Goal: Check status: Check status

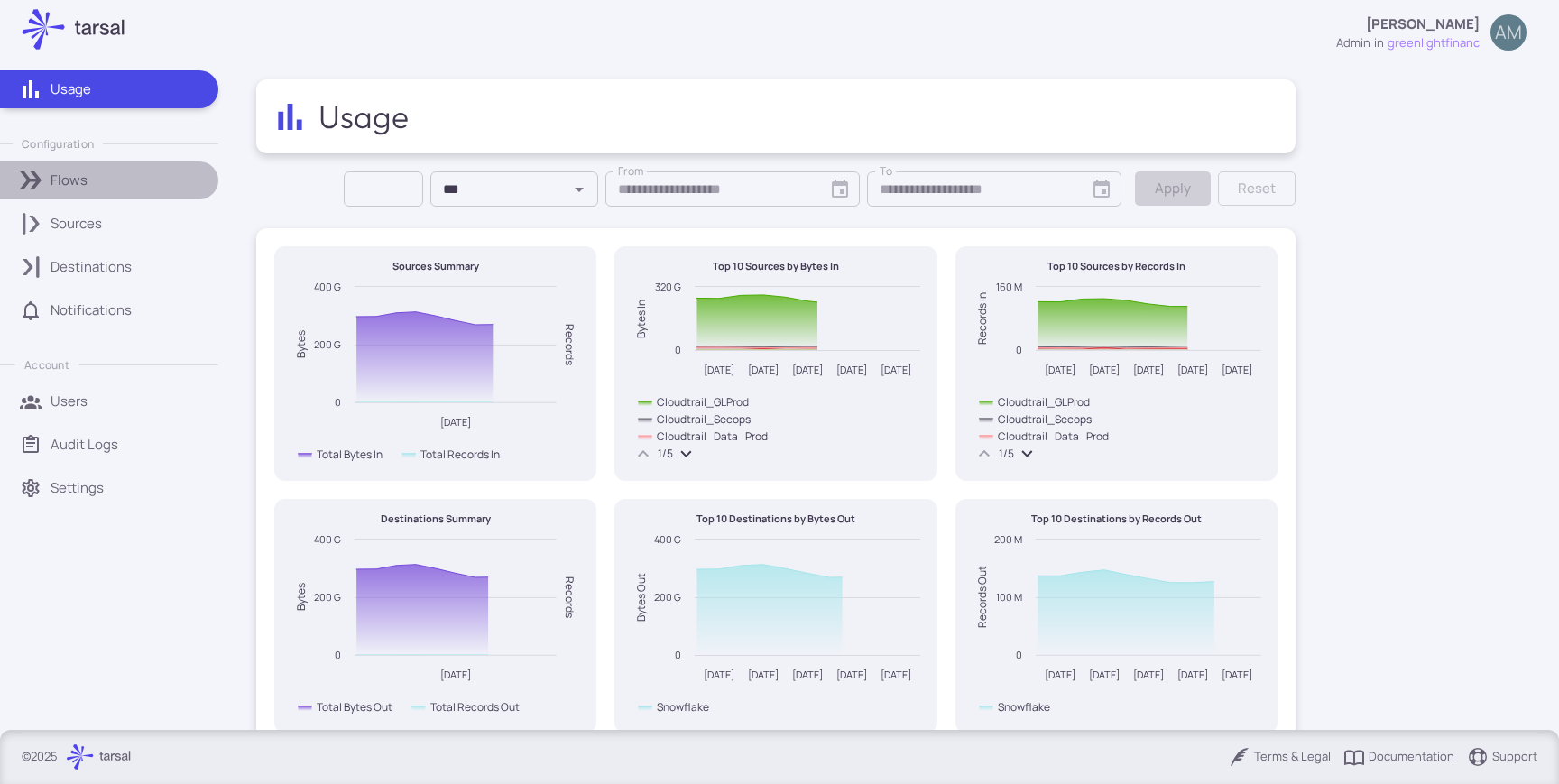
click at [122, 185] on div "Flows" at bounding box center [128, 180] width 155 height 20
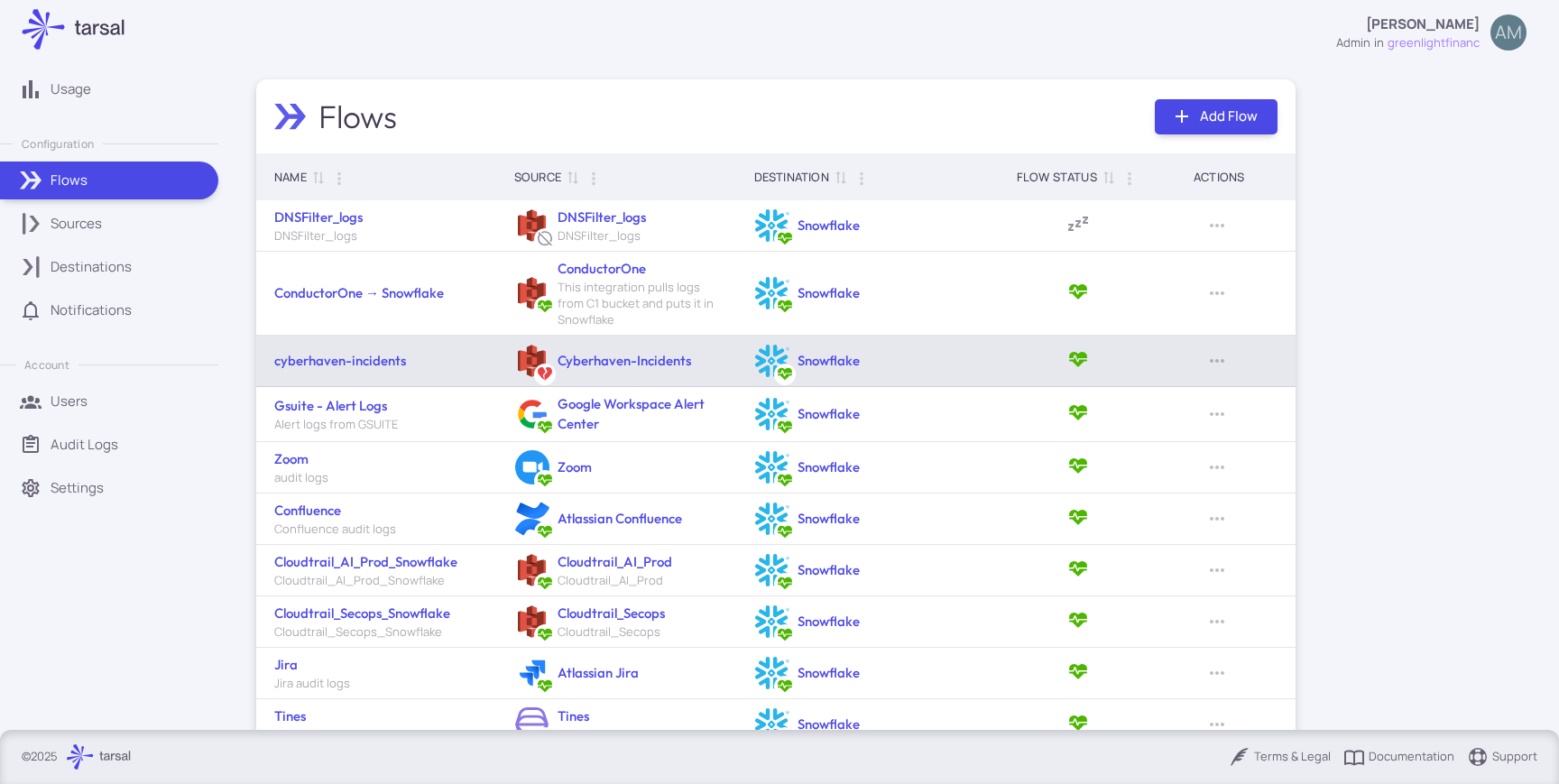
click at [368, 349] on td "cyberhaven-incidents" at bounding box center [377, 361] width 240 height 52
click at [367, 360] on link "cyberhaven-incidents" at bounding box center [340, 361] width 131 height 17
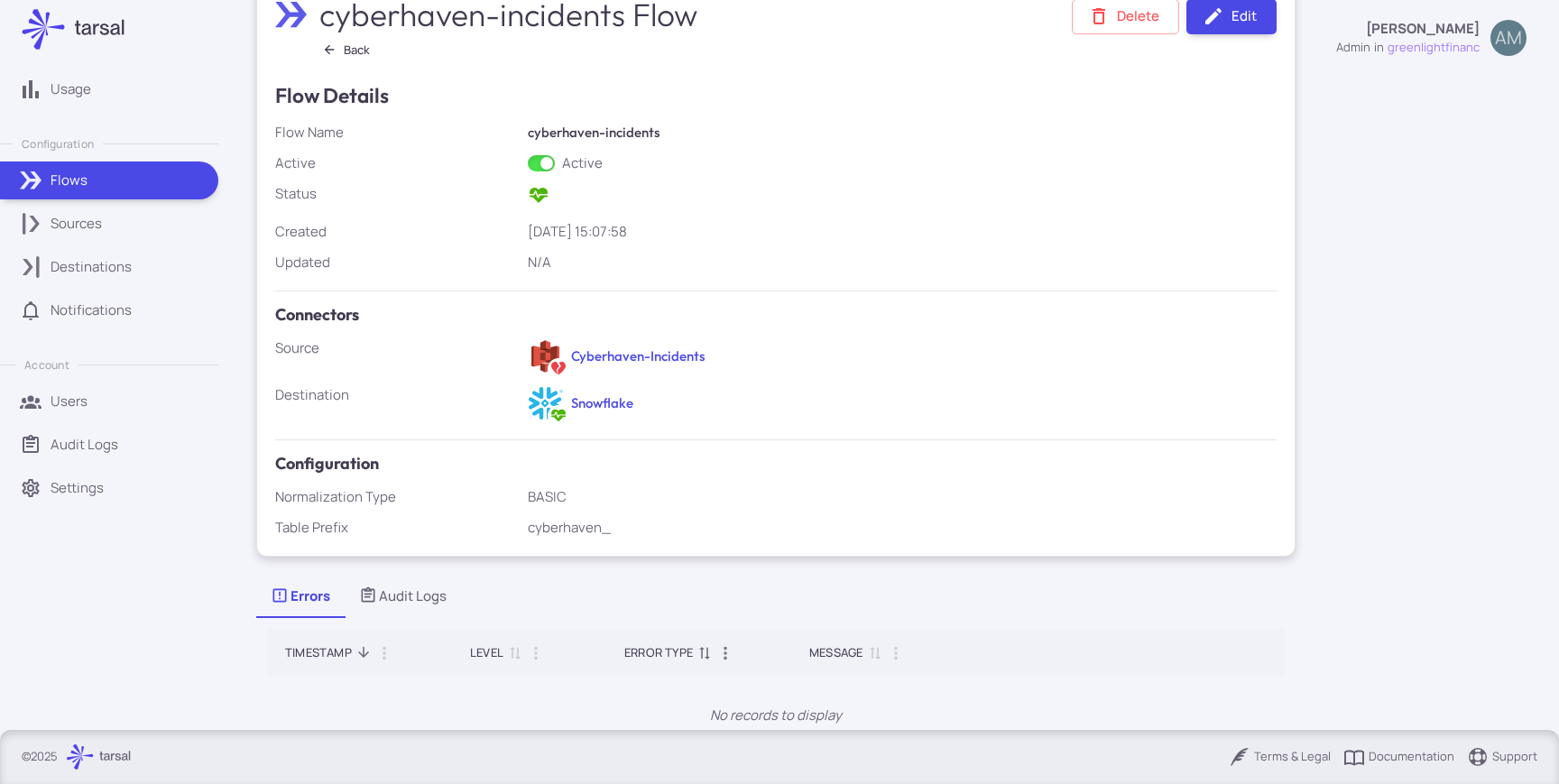
scroll to position [228, 0]
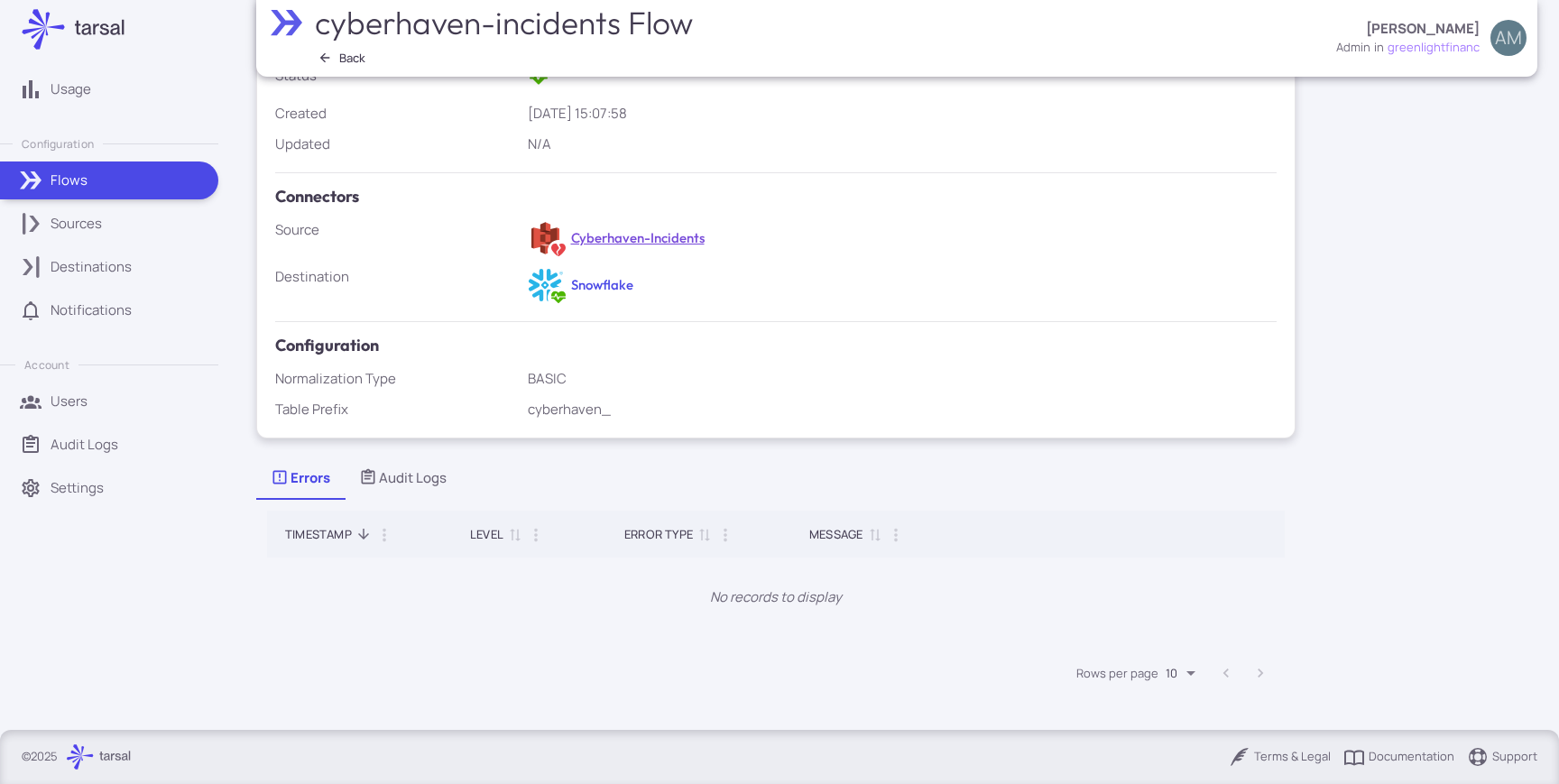
click at [651, 237] on link "Cyberhaven-Incidents" at bounding box center [638, 238] width 133 height 17
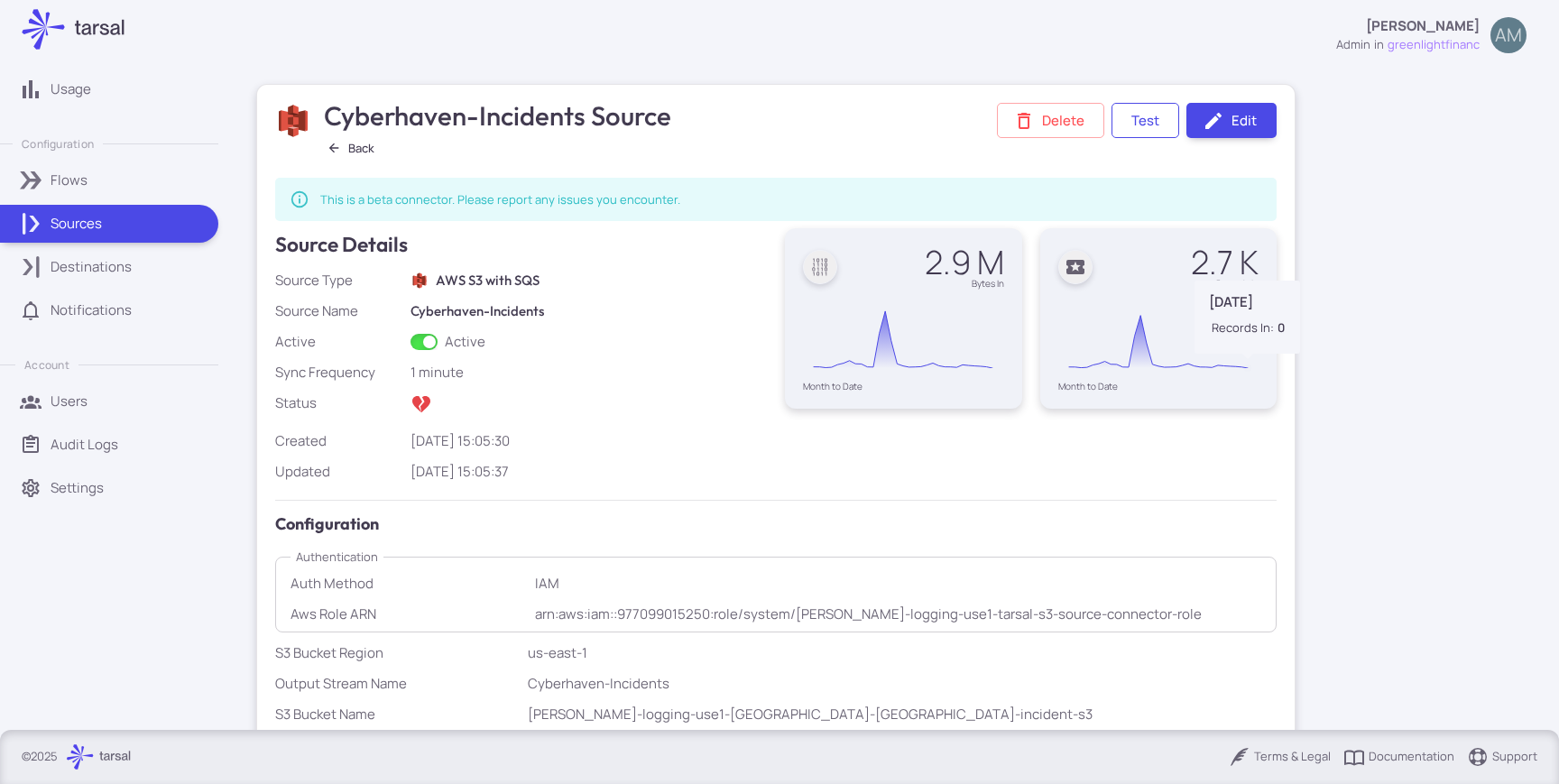
click at [1171, 108] on button "Test" at bounding box center [1146, 120] width 68 height 35
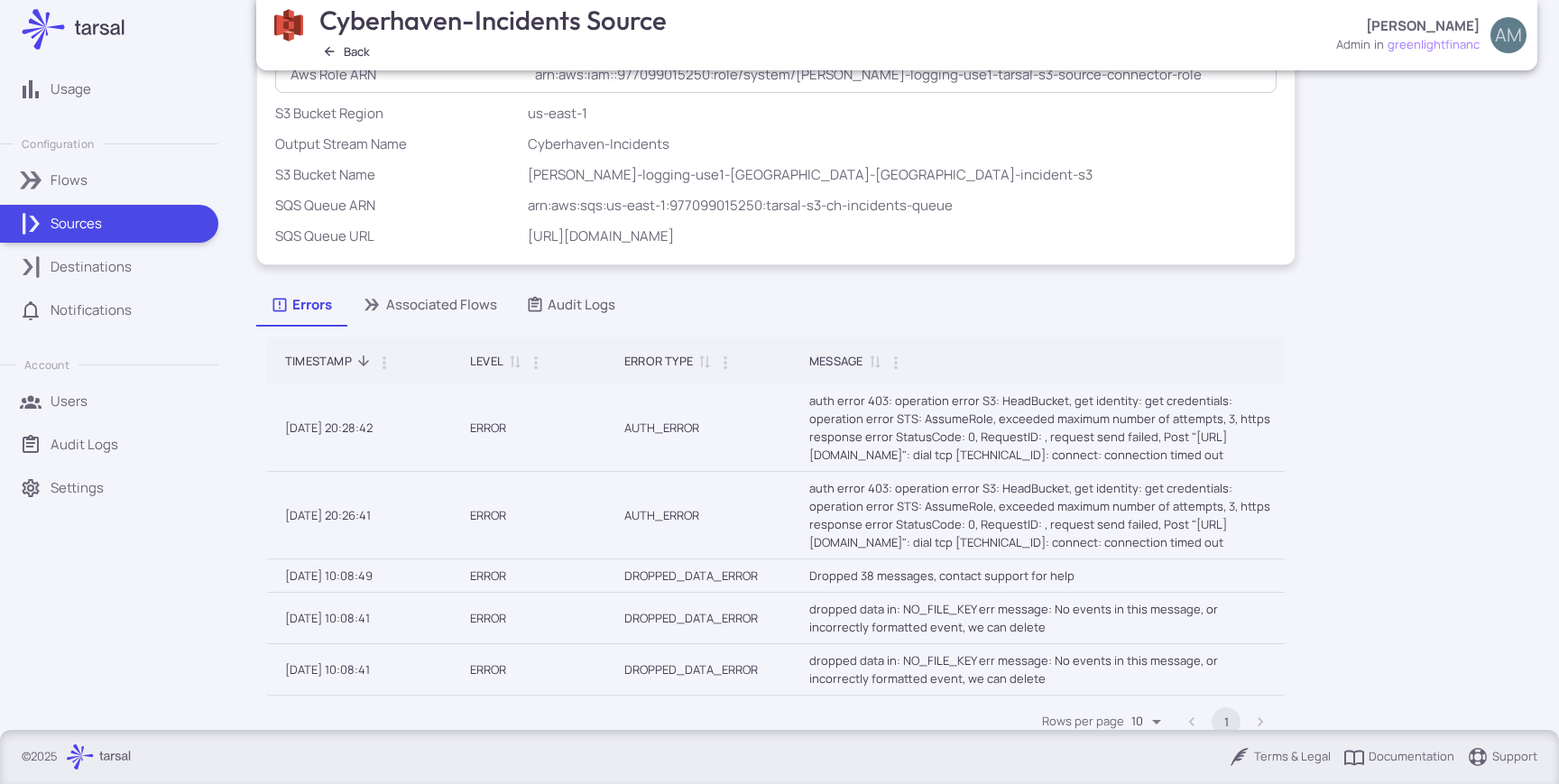
scroll to position [588, 0]
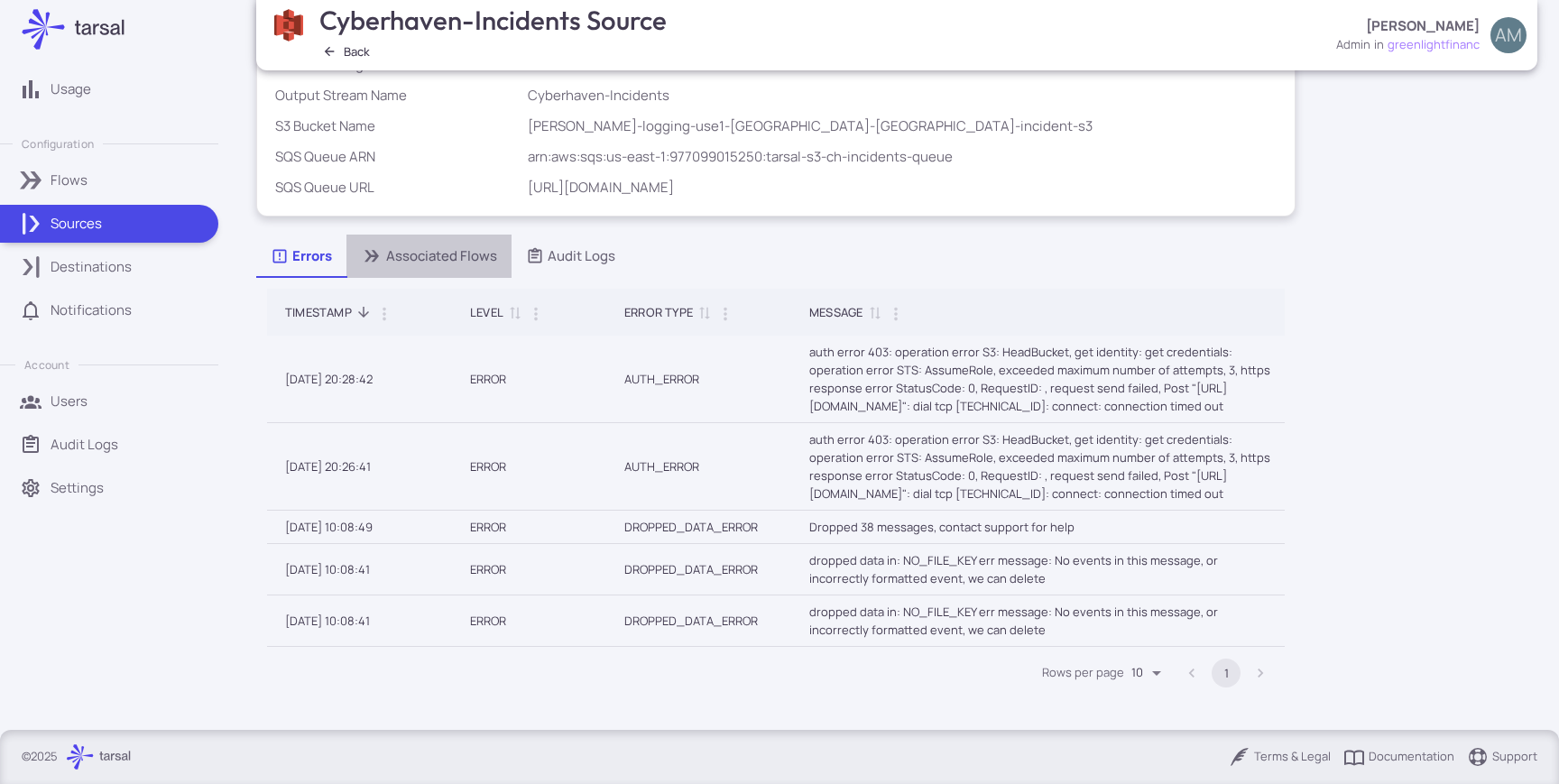
click at [455, 256] on div "Associated Flows" at bounding box center [428, 255] width 136 height 20
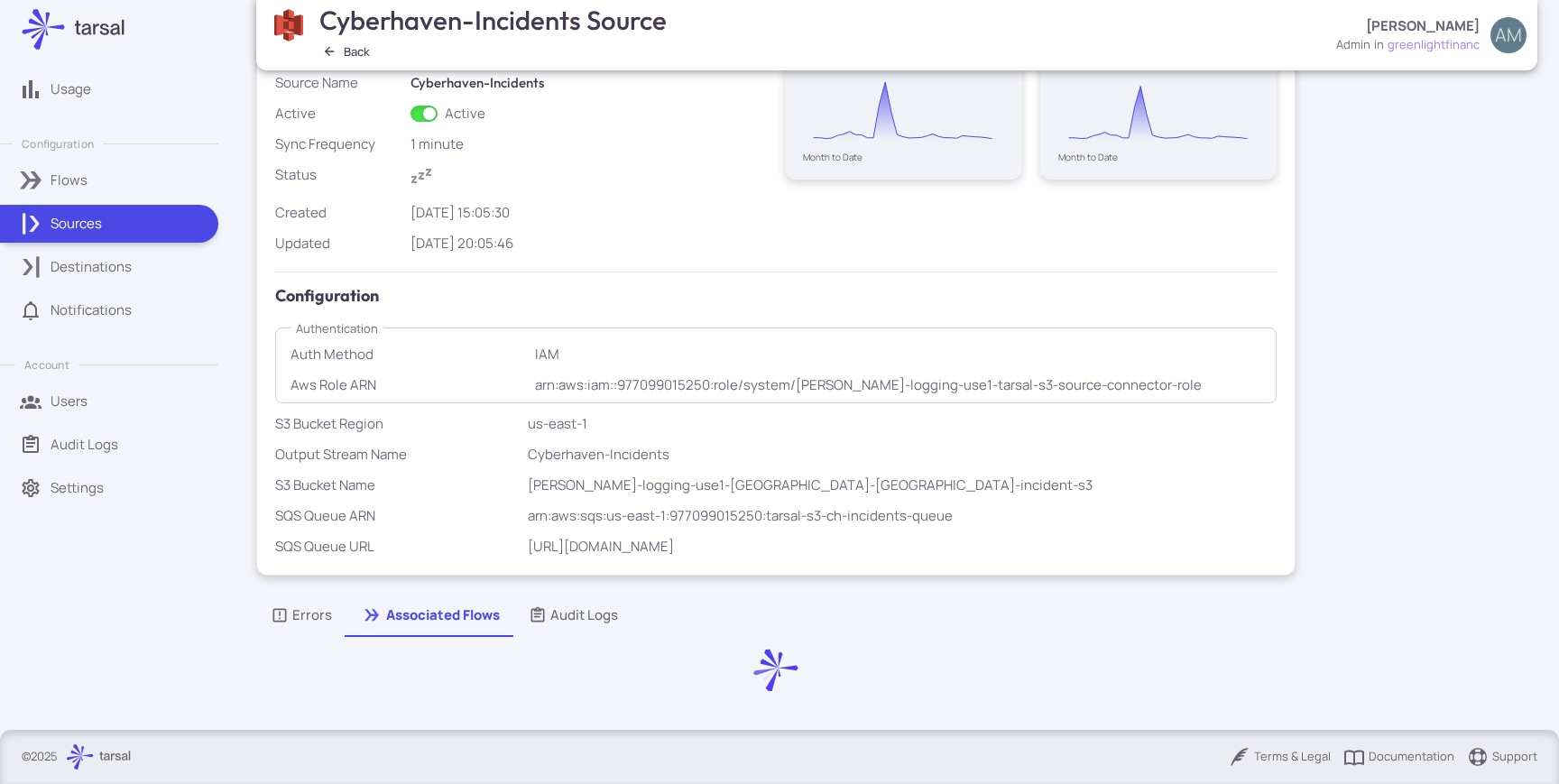
scroll to position [329, 0]
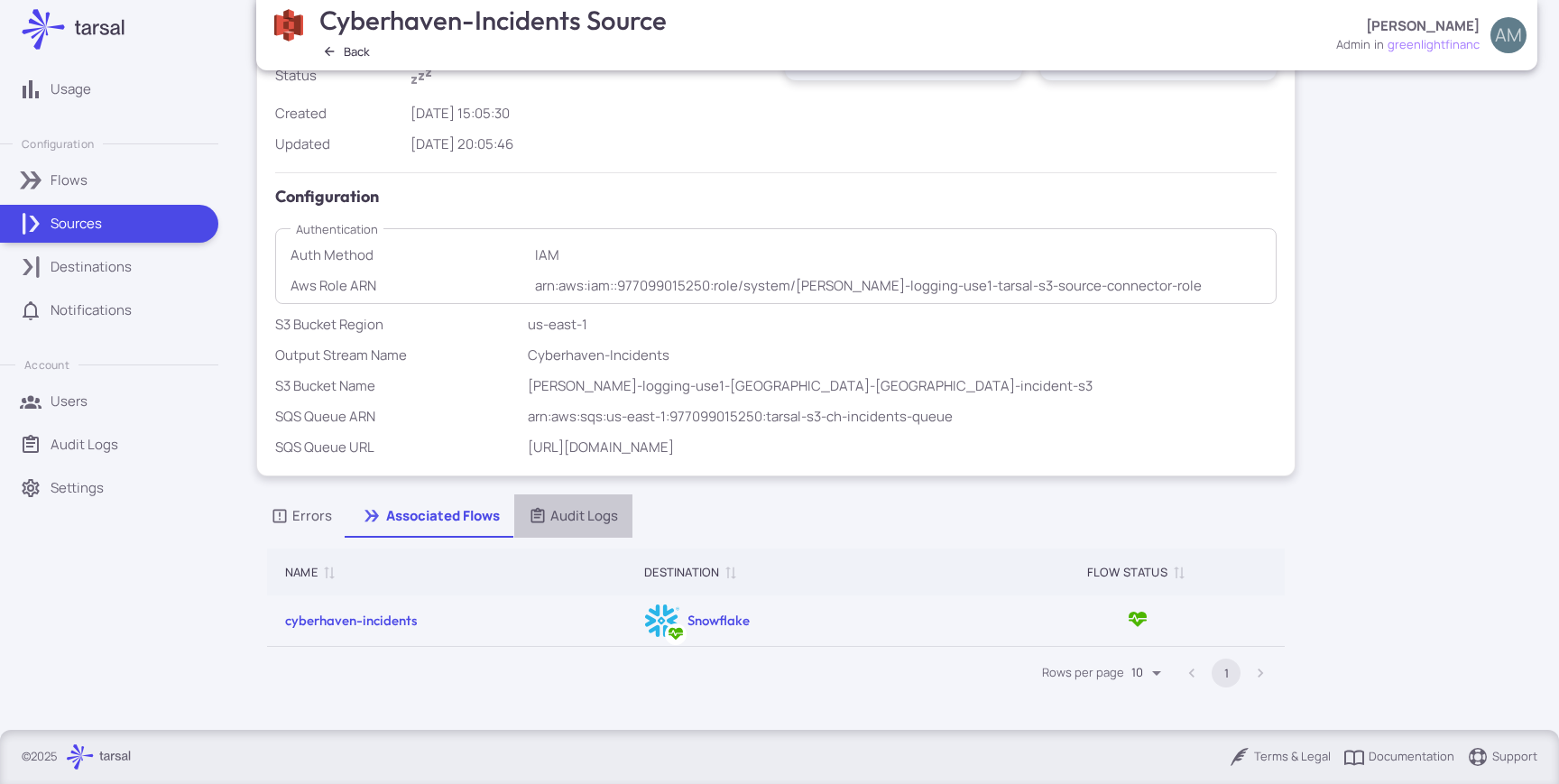
click at [576, 510] on div "Audit Logs" at bounding box center [573, 515] width 89 height 20
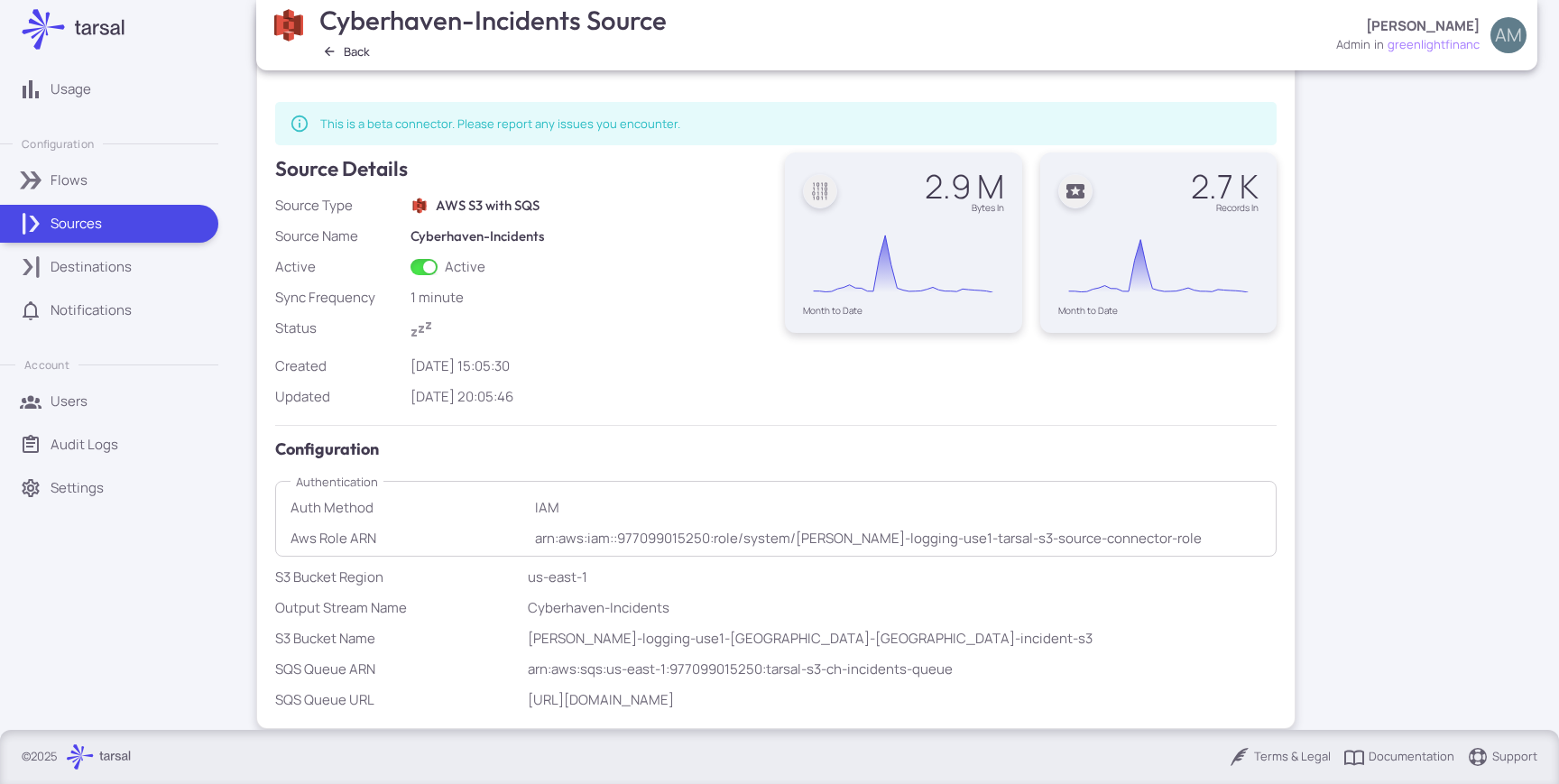
scroll to position [74, 0]
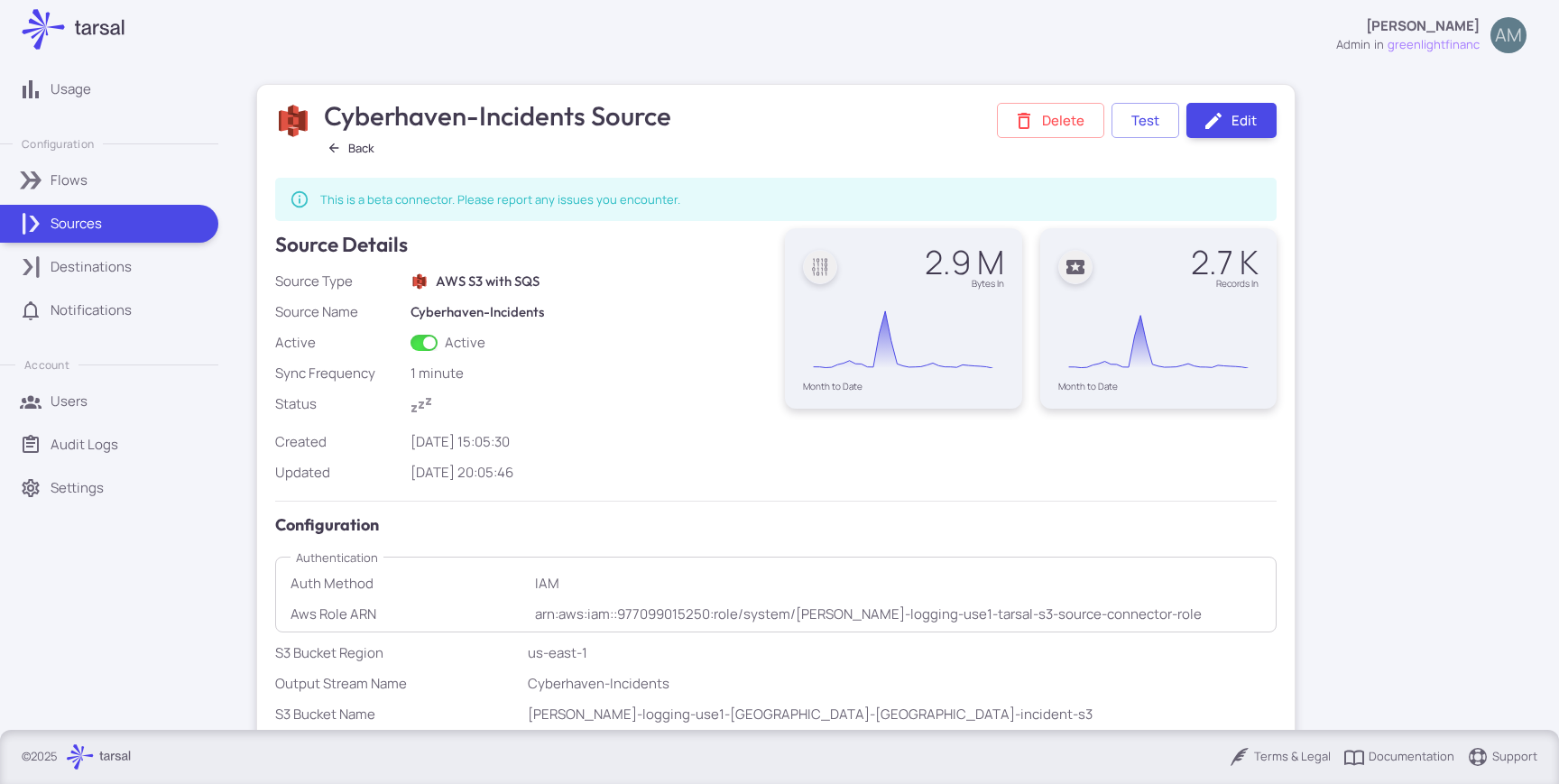
scroll to position [1, 0]
click at [351, 145] on button "Back" at bounding box center [351, 146] width 62 height 23
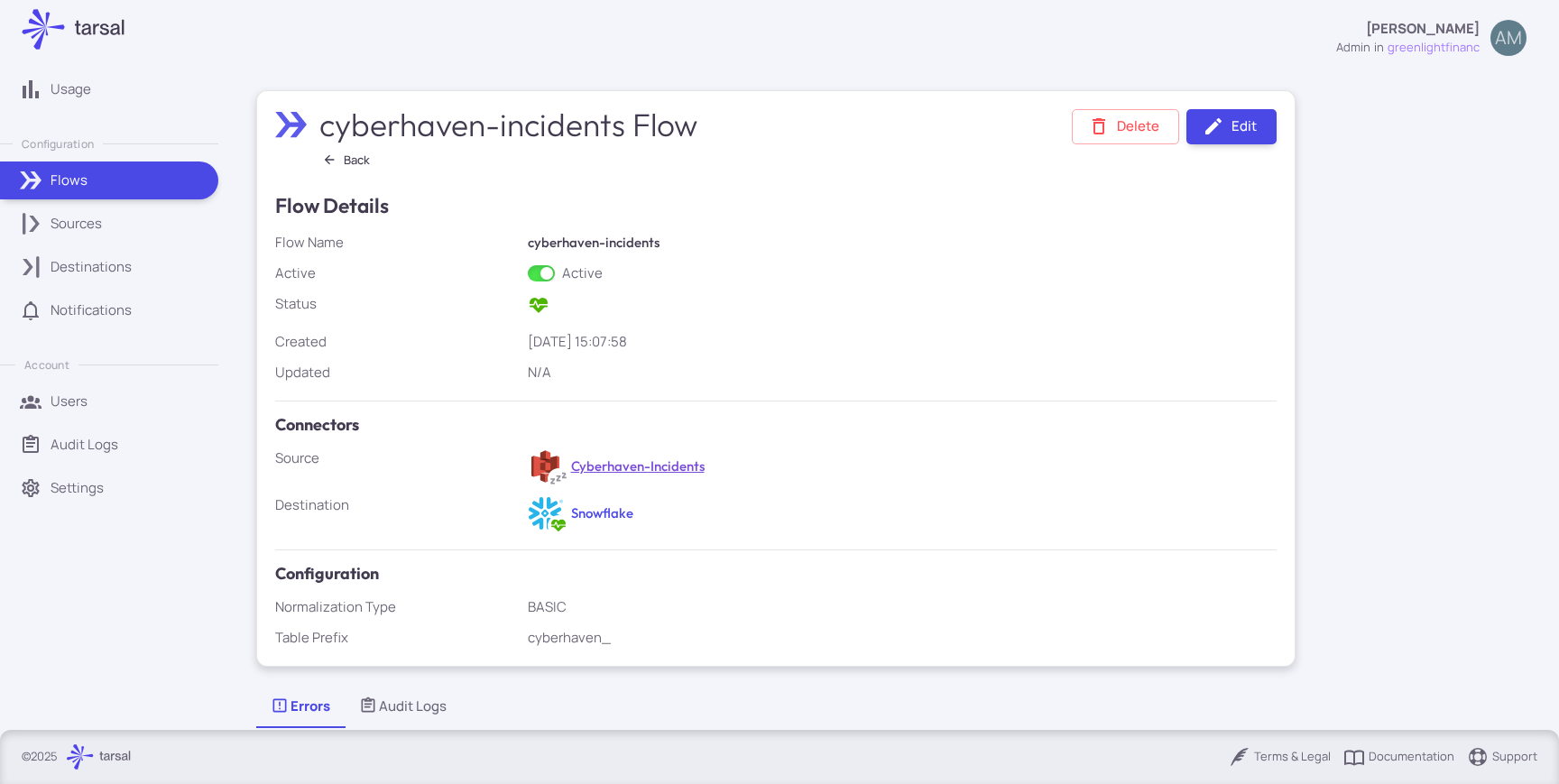
click at [582, 465] on link "Cyberhaven-Incidents" at bounding box center [638, 466] width 133 height 17
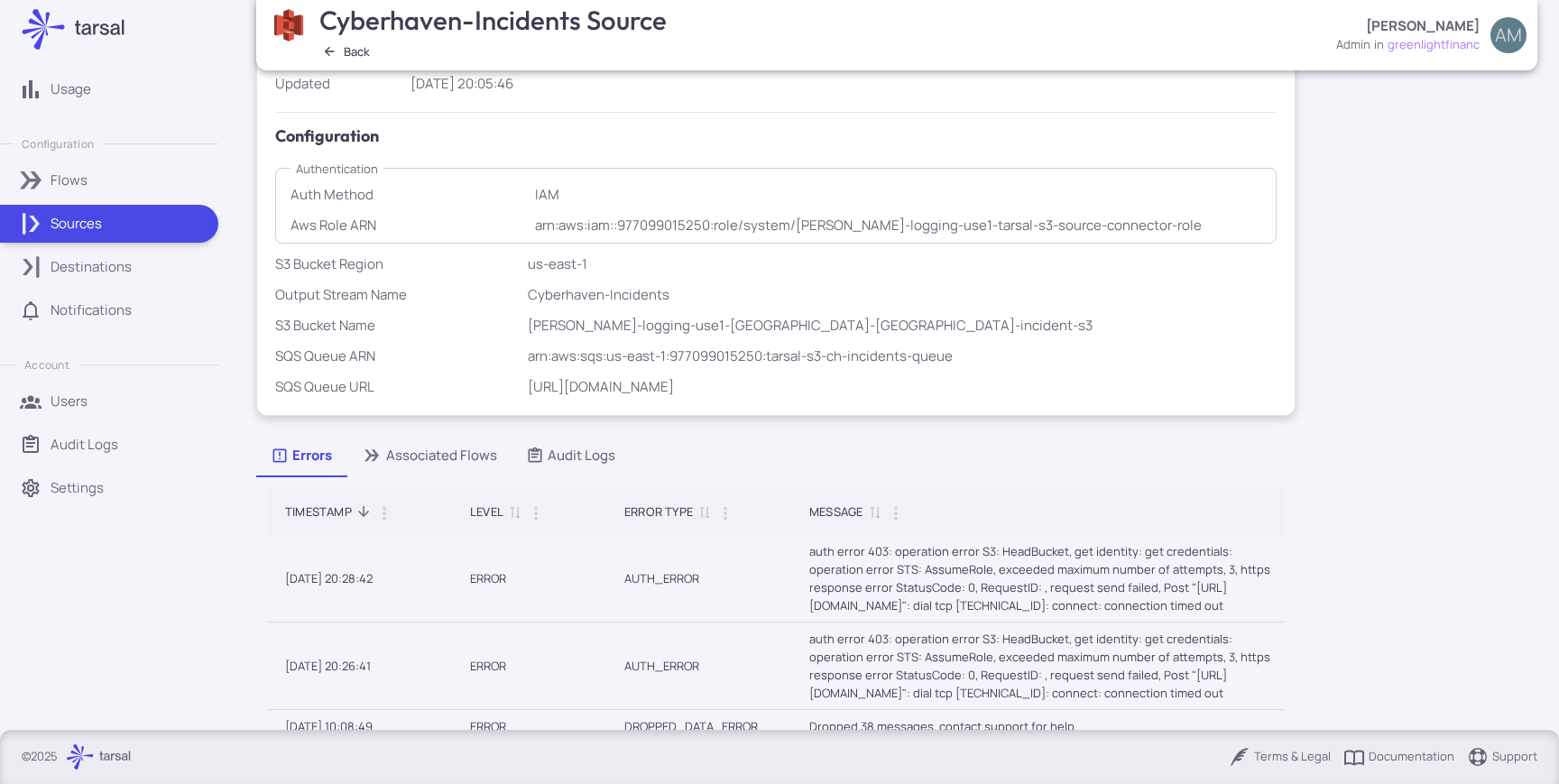
scroll to position [499, 0]
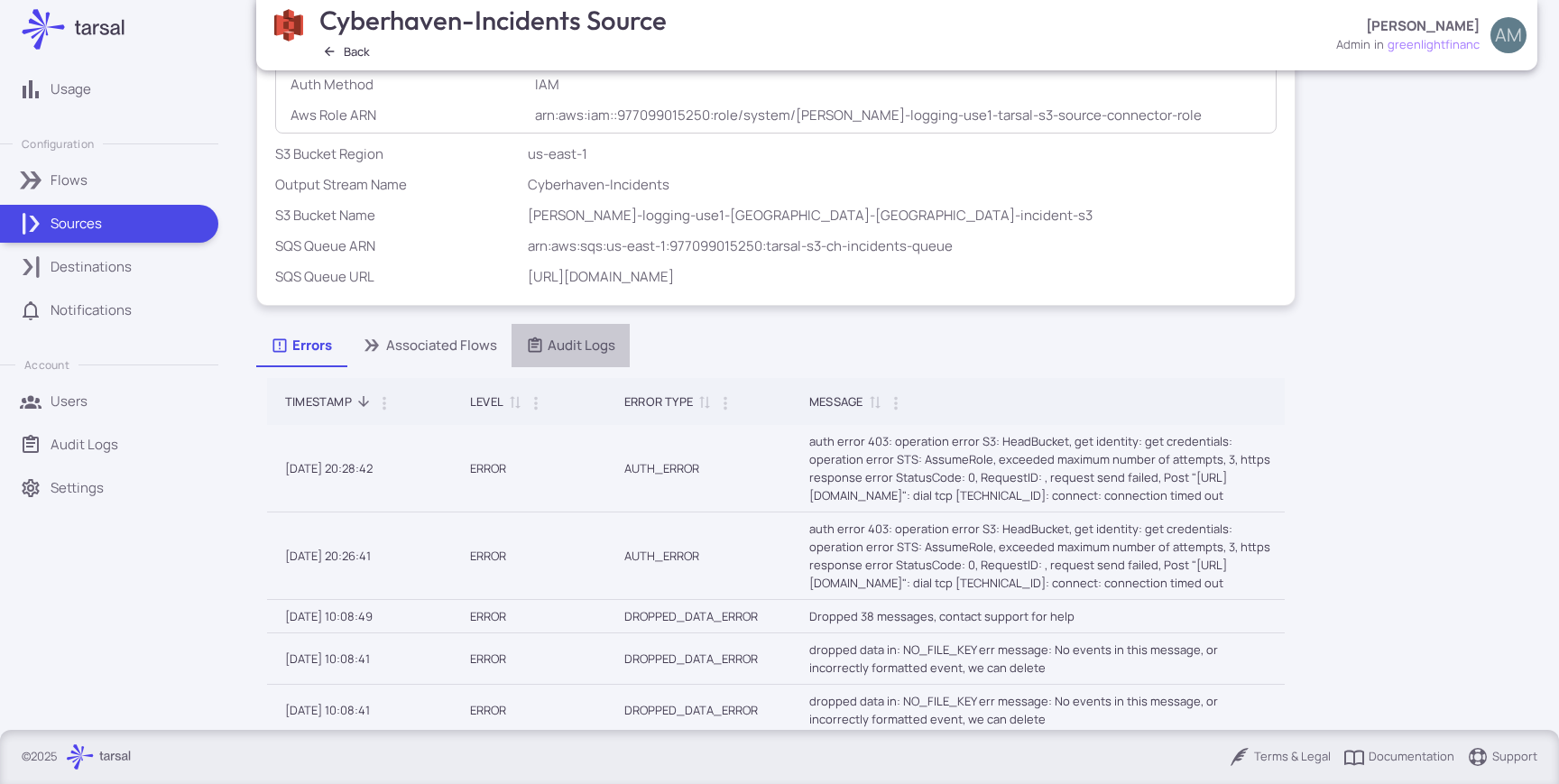
click at [563, 335] on div "Audit Logs" at bounding box center [570, 345] width 89 height 20
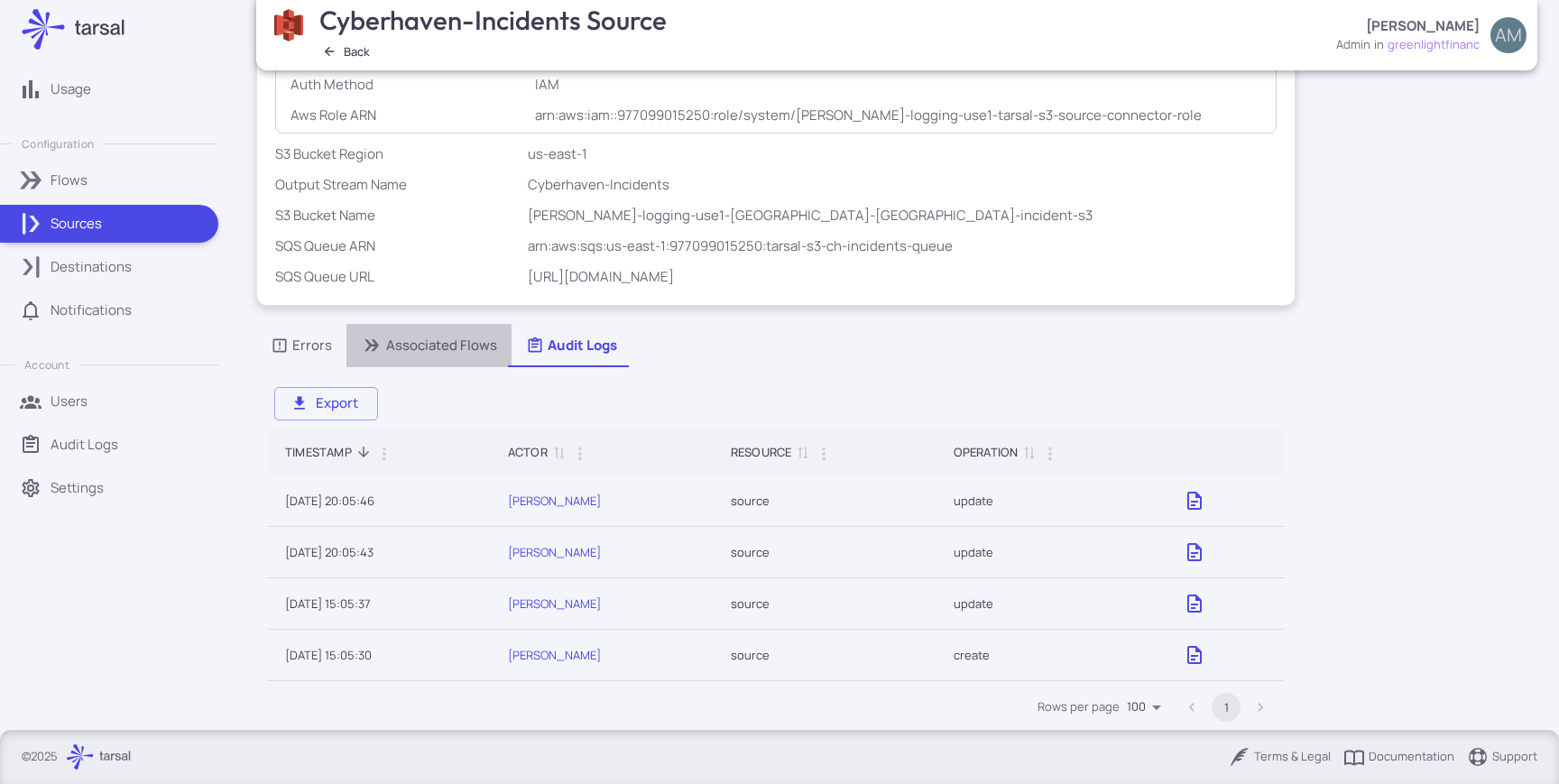
click at [468, 338] on div "Associated Flows" at bounding box center [428, 345] width 136 height 20
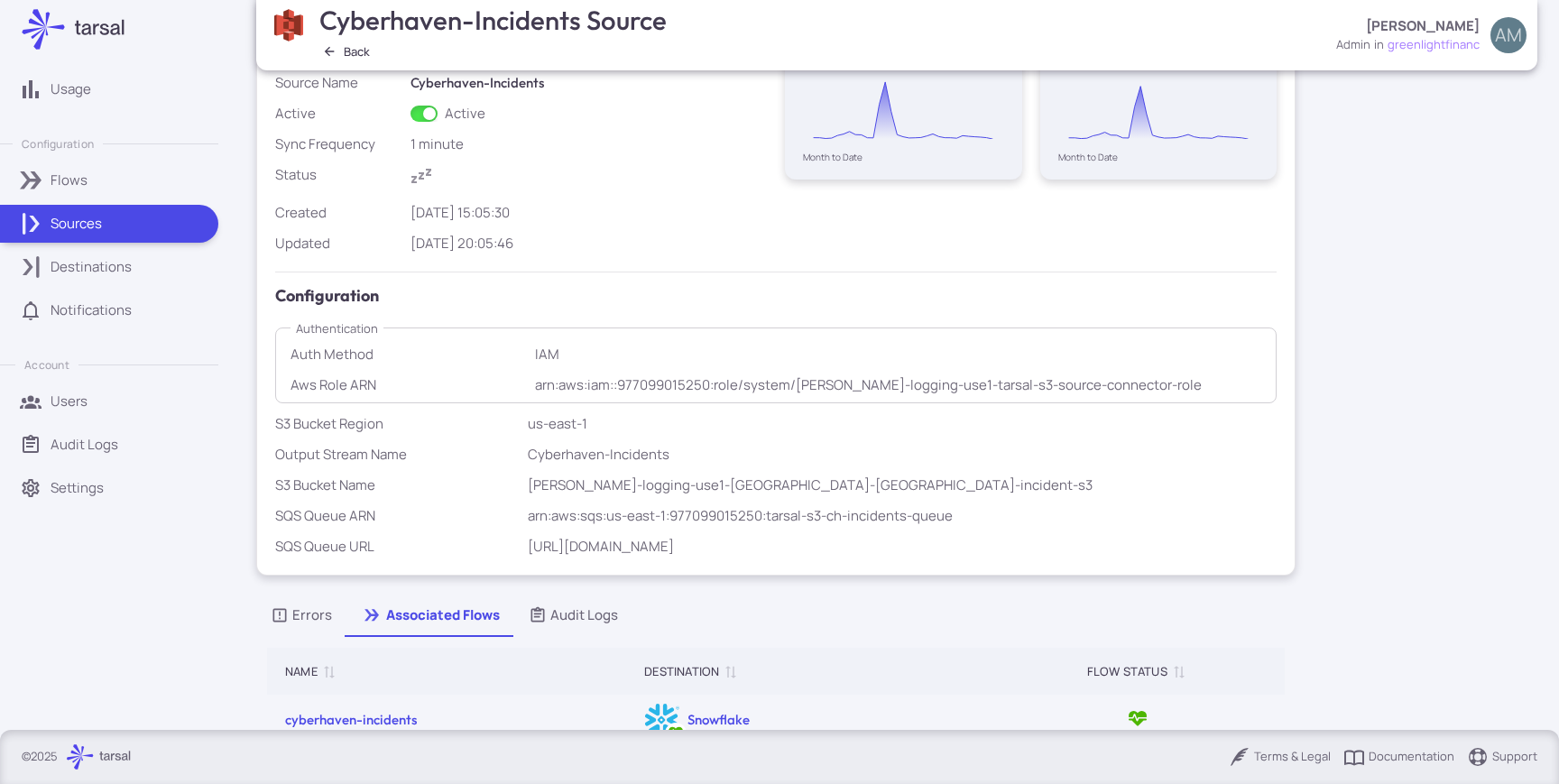
scroll to position [329, 0]
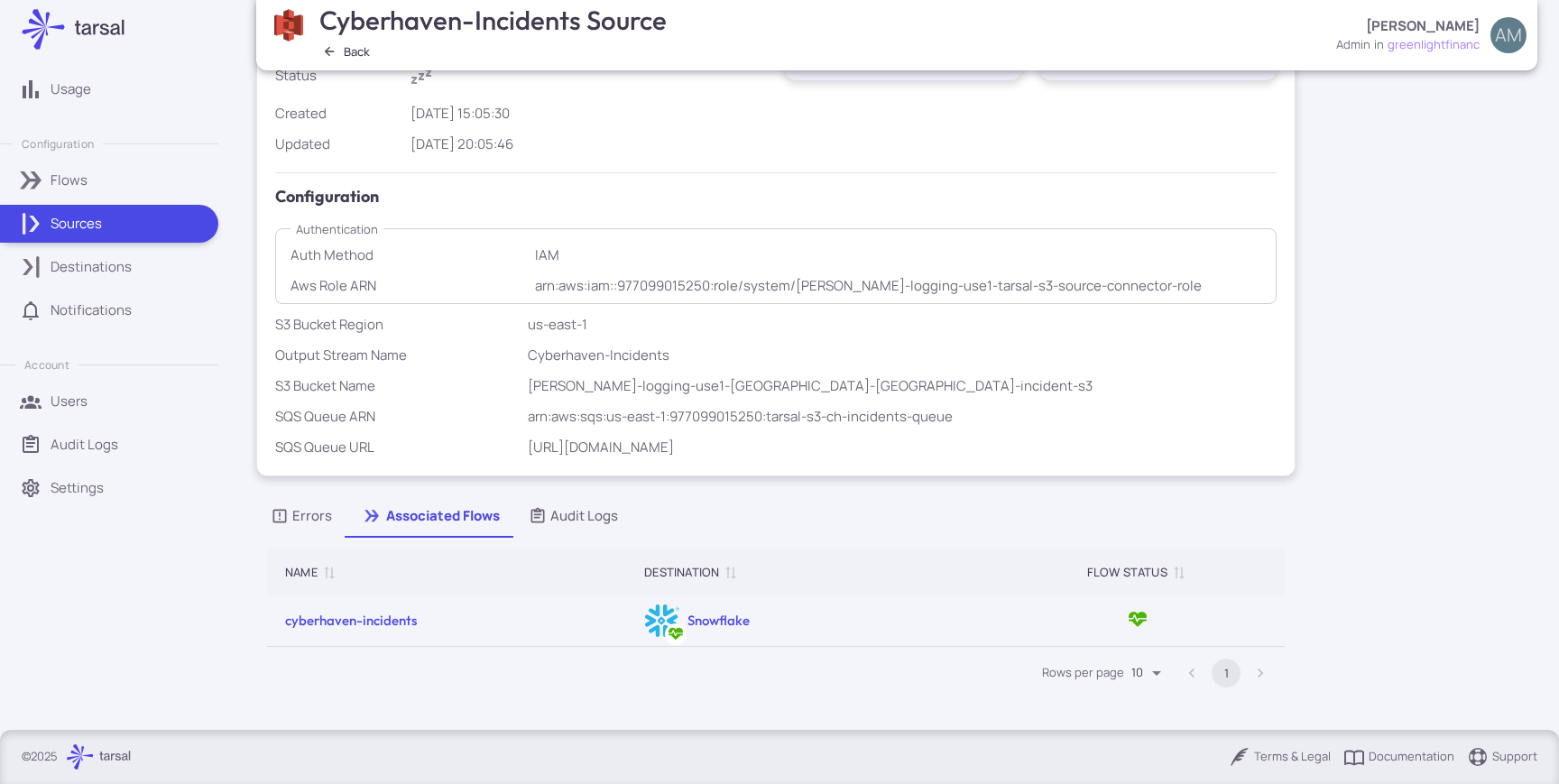
click at [320, 509] on div "Errors" at bounding box center [301, 515] width 61 height 20
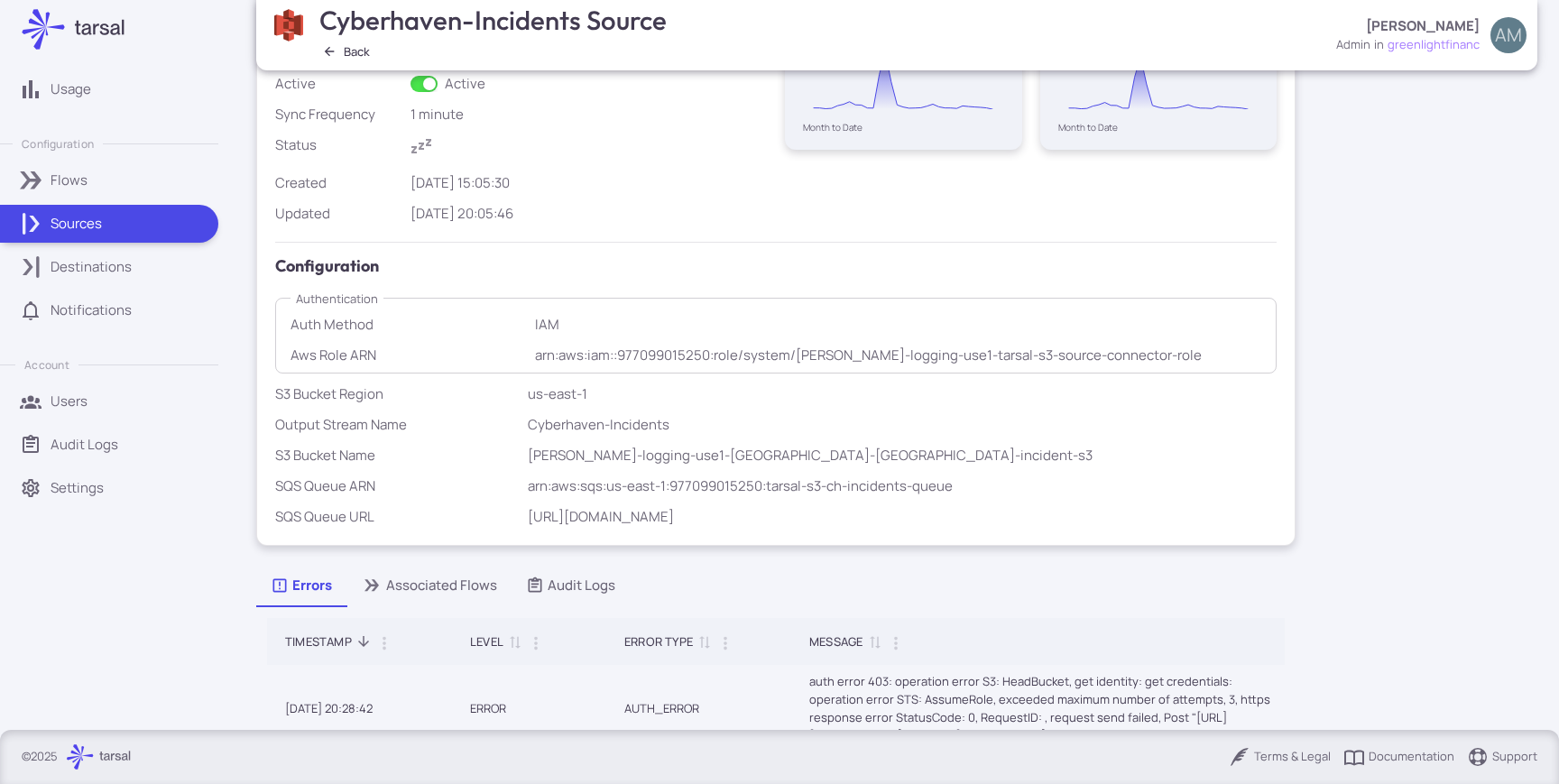
scroll to position [32, 0]
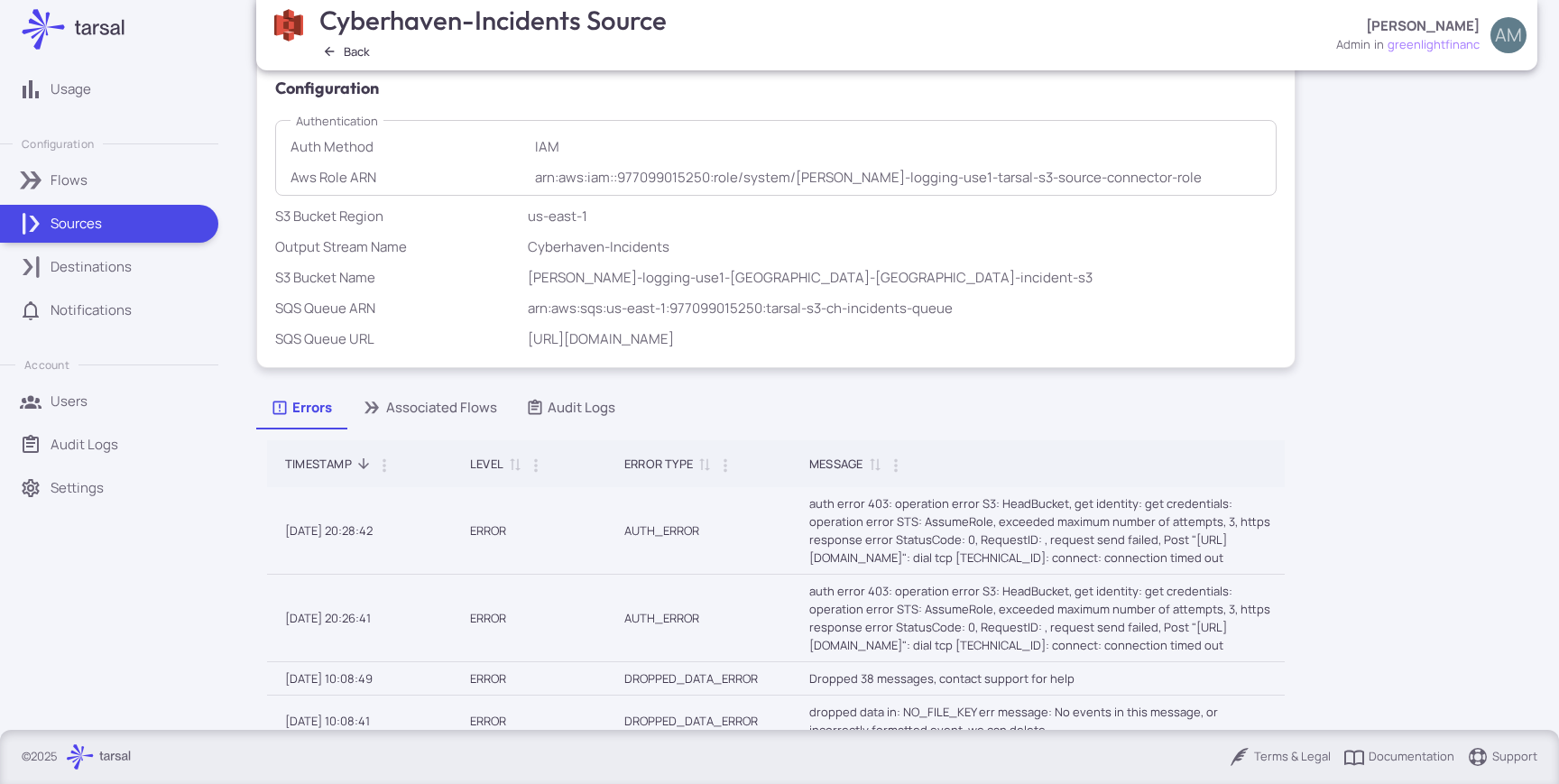
scroll to position [588, 0]
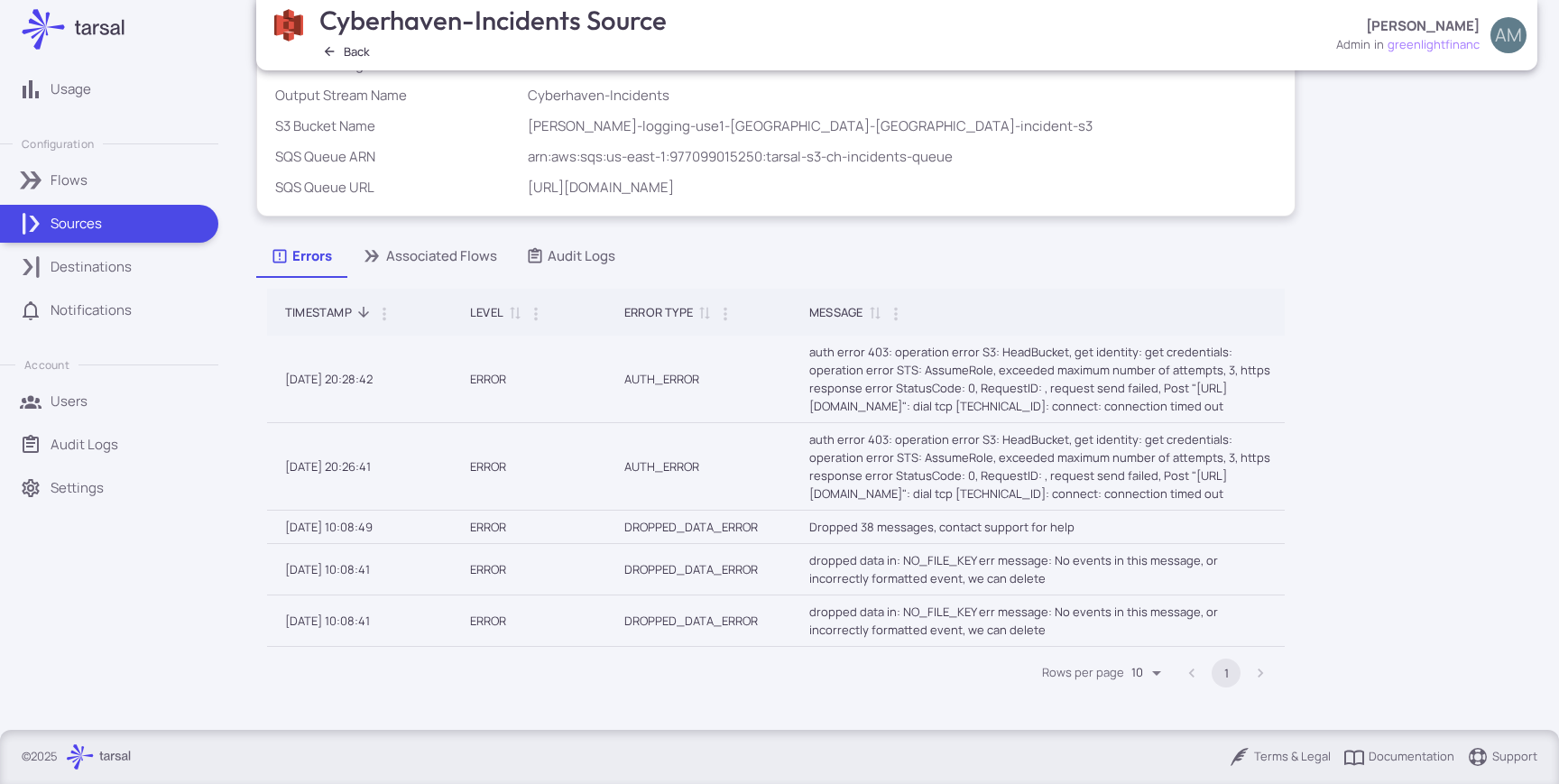
click at [471, 255] on div "Associated Flows" at bounding box center [428, 255] width 136 height 20
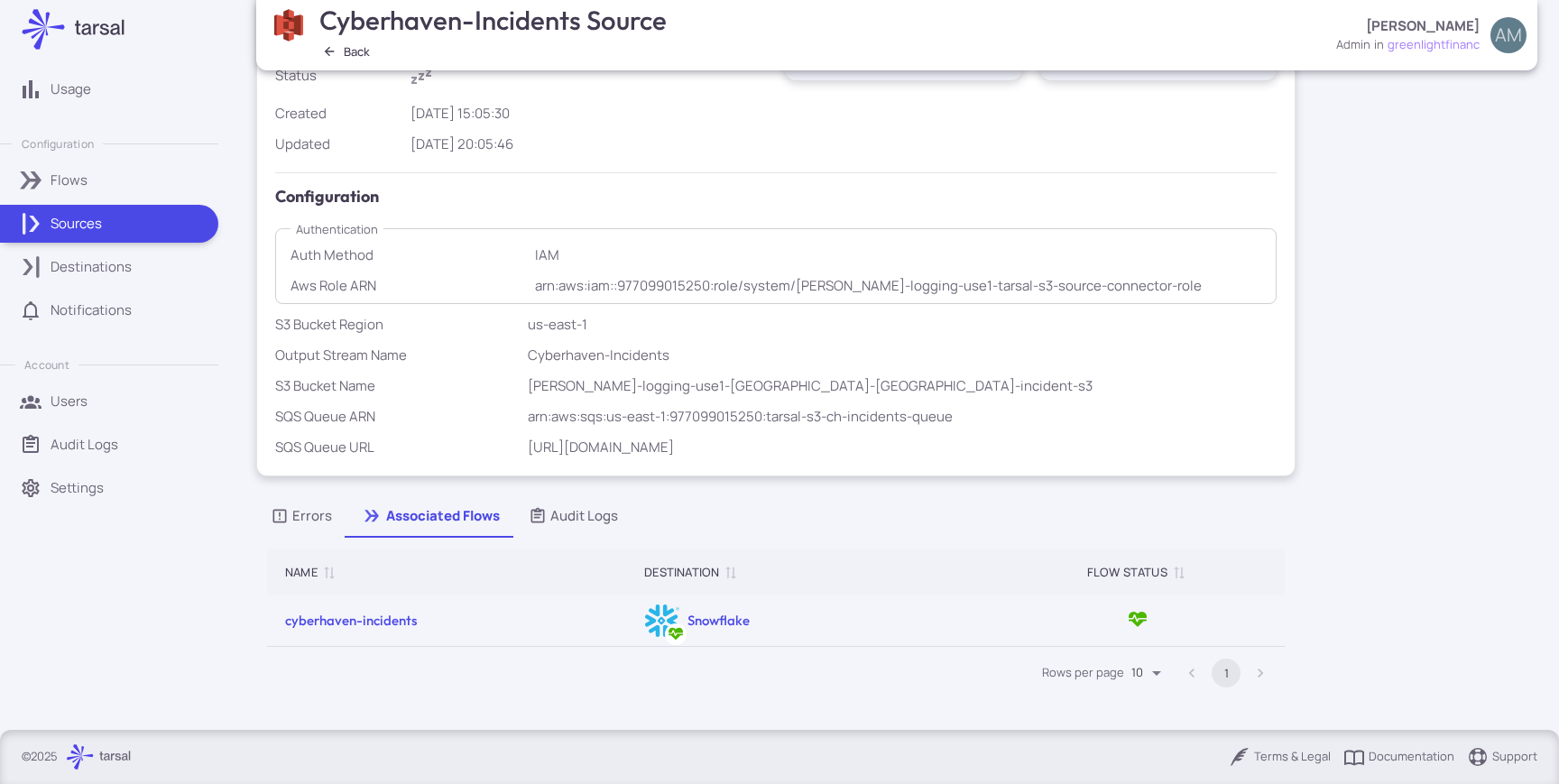
click at [579, 511] on div "Audit Logs" at bounding box center [573, 515] width 89 height 20
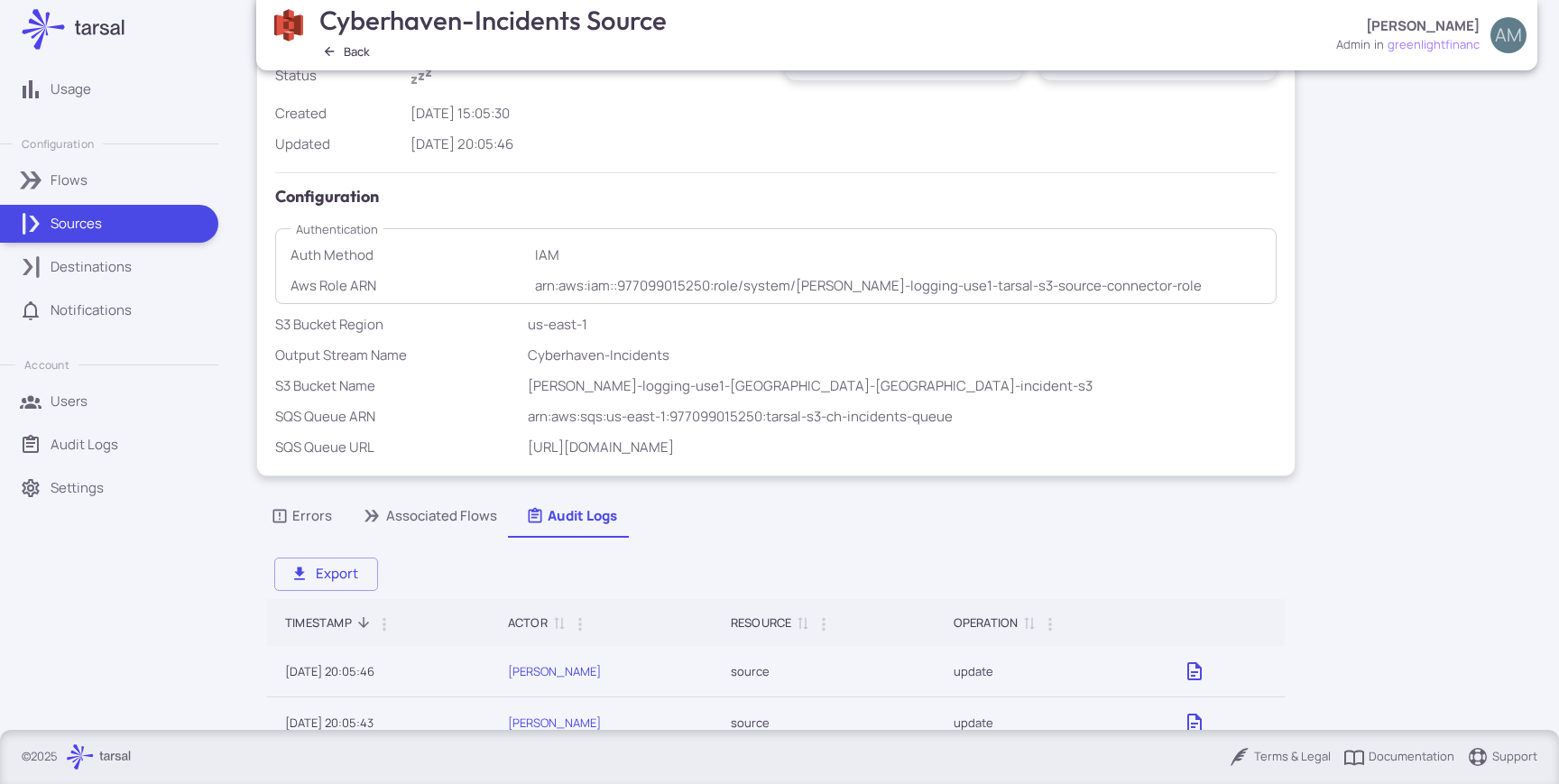
scroll to position [0, 0]
